Goal: Check status: Check status

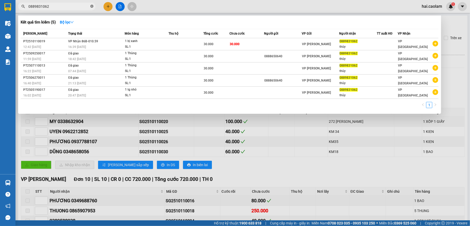
click at [91, 7] on icon "close-circle" at bounding box center [91, 6] width 3 height 3
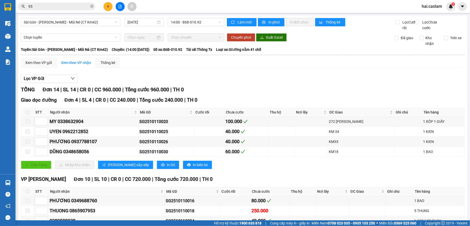
type input "953"
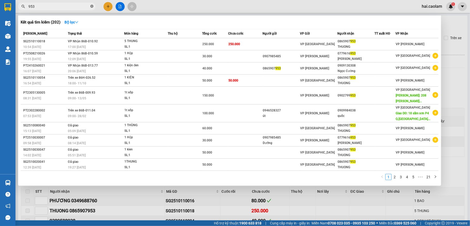
click at [92, 6] on icon "close-circle" at bounding box center [91, 6] width 3 height 3
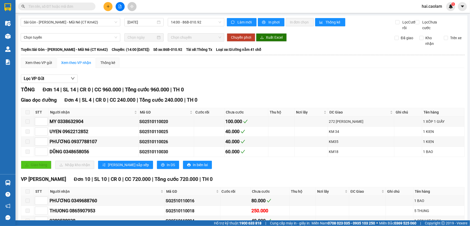
click at [108, 5] on icon "plus" at bounding box center [108, 7] width 4 height 4
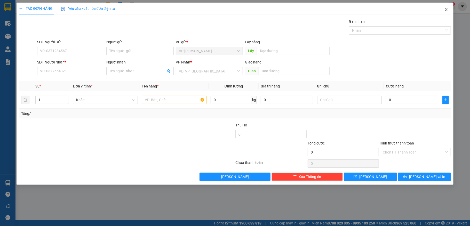
click at [444, 9] on span "Close" at bounding box center [446, 10] width 14 height 14
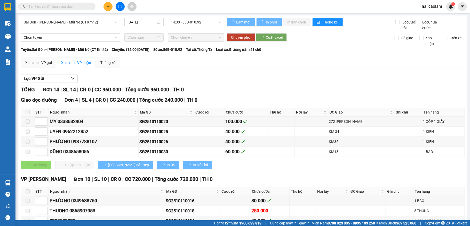
click at [78, 7] on input "text" at bounding box center [58, 7] width 61 height 6
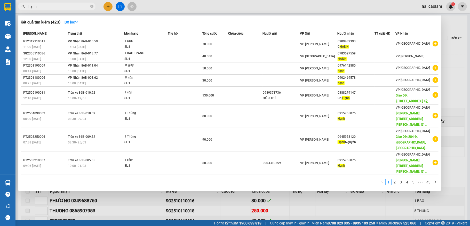
type input "hạnh"
click at [91, 7] on icon "close-circle" at bounding box center [91, 6] width 3 height 3
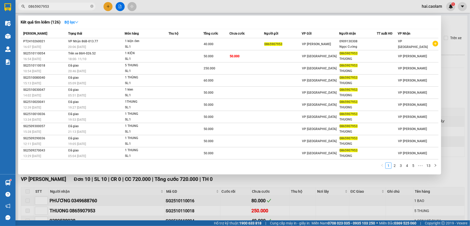
type input "0865907953"
